Goal: Obtain resource: Download file/media

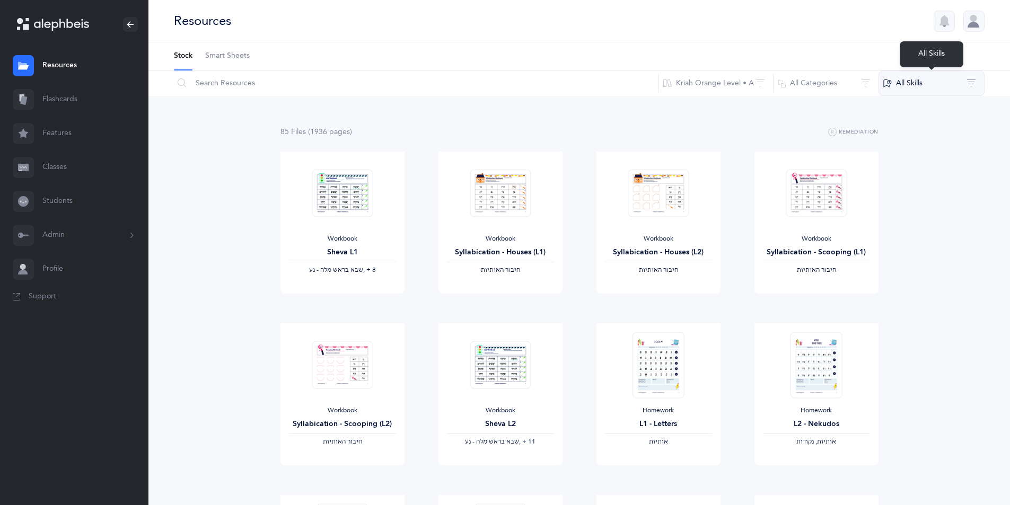
click at [915, 77] on button "All Skills" at bounding box center [932, 83] width 106 height 25
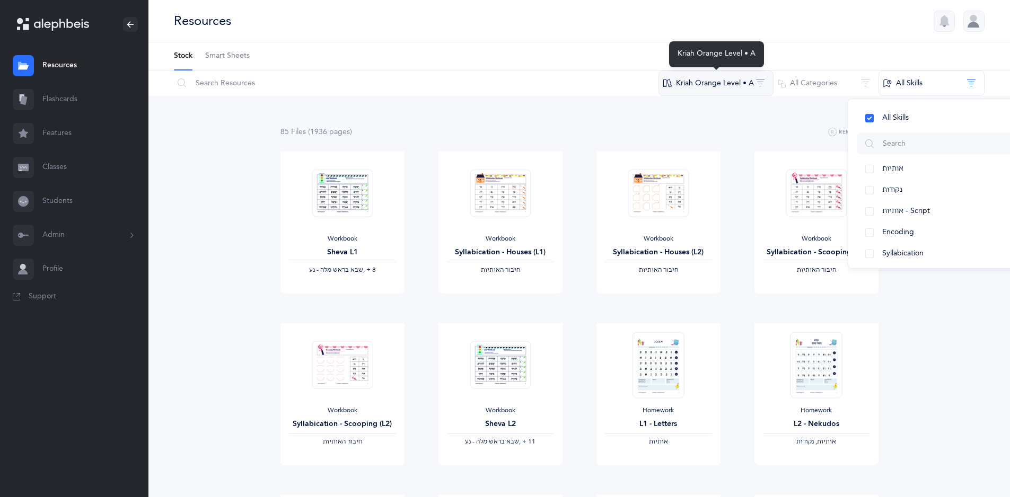
click at [706, 86] on button "Kriah Orange Level • A" at bounding box center [716, 83] width 115 height 25
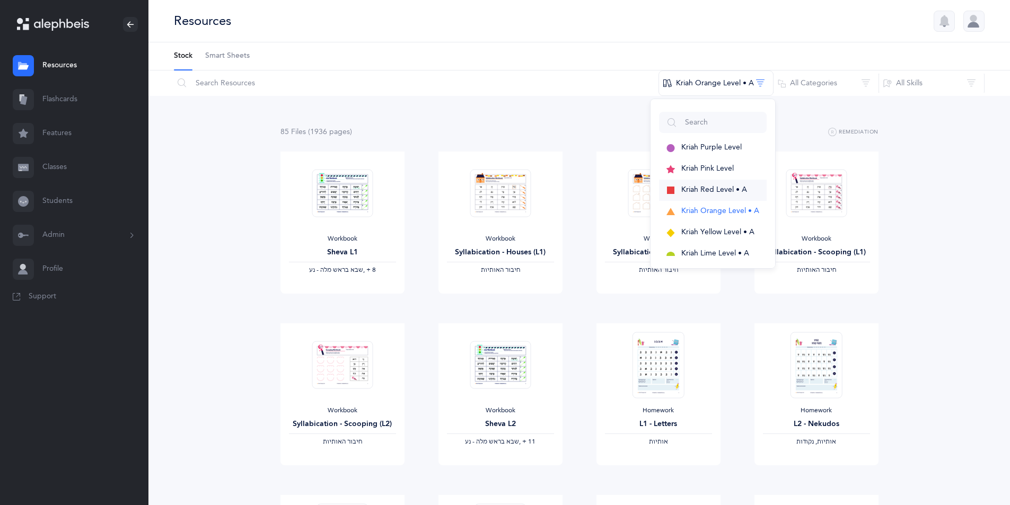
click at [696, 189] on span "Kriah Red Level • A" at bounding box center [715, 190] width 66 height 8
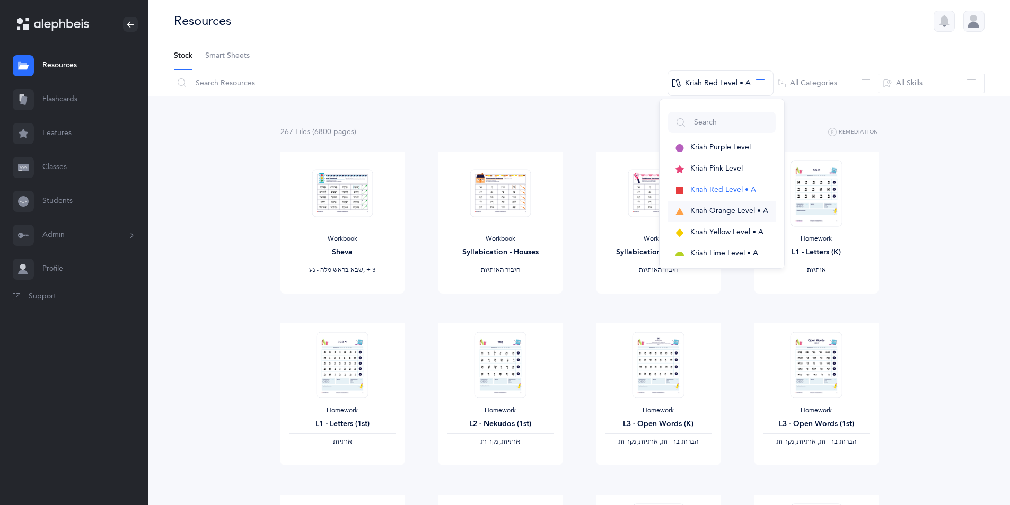
click at [696, 207] on span "Kriah Orange Level • A" at bounding box center [730, 211] width 78 height 8
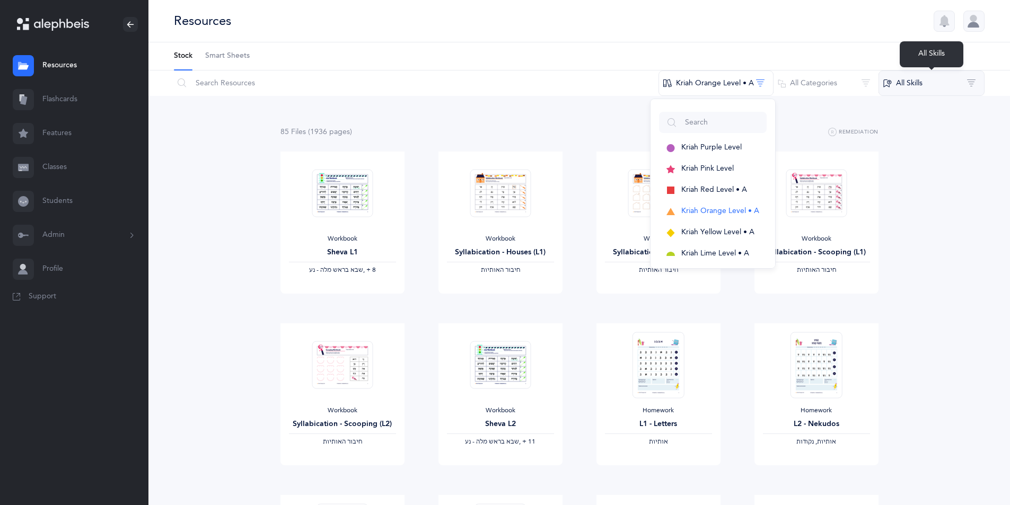
click at [895, 78] on button "All Skills" at bounding box center [932, 83] width 106 height 25
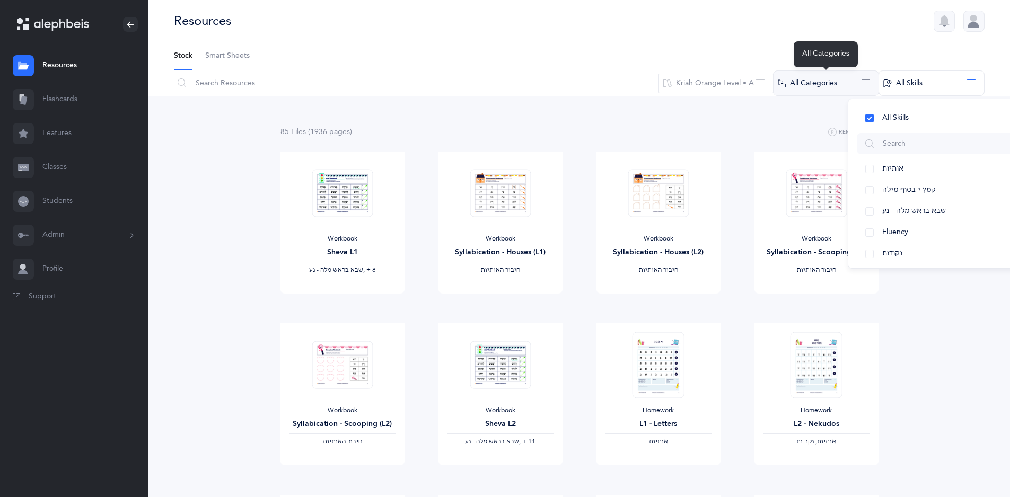
click at [815, 88] on button "All Categories" at bounding box center [826, 83] width 106 height 25
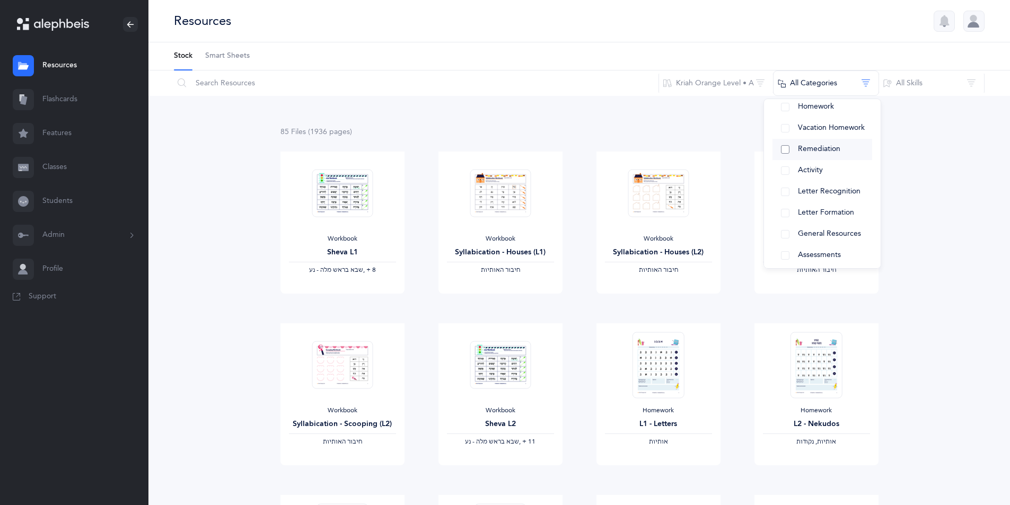
scroll to position [106, 0]
click at [789, 234] on button "Assessments" at bounding box center [823, 232] width 100 height 21
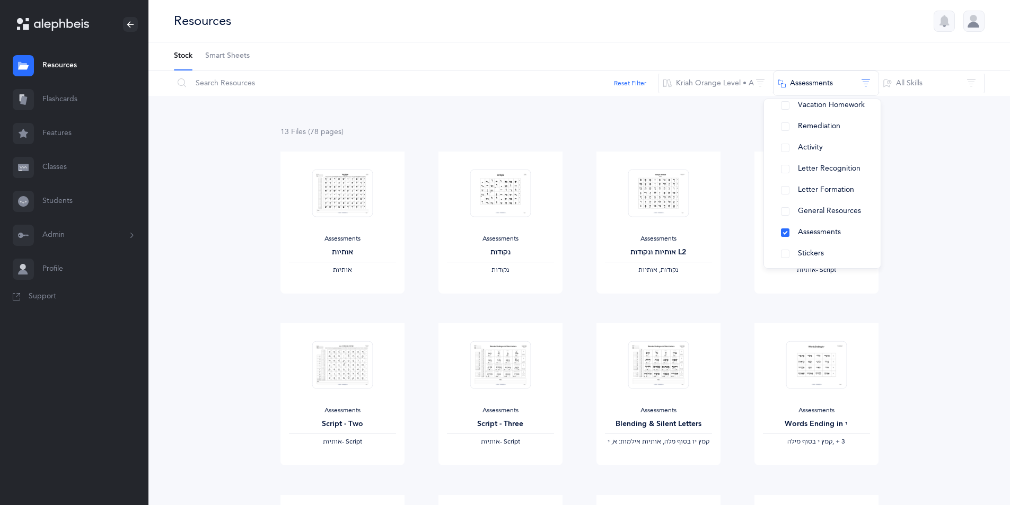
click at [239, 275] on div "13 File s (78 page s ) Remediation Assessments אותיות ‫אותיות‬ View Assessments…" at bounding box center [580, 488] width 862 height 785
click at [495, 305] on span "View" at bounding box center [500, 305] width 17 height 10
